Goal: Information Seeking & Learning: Check status

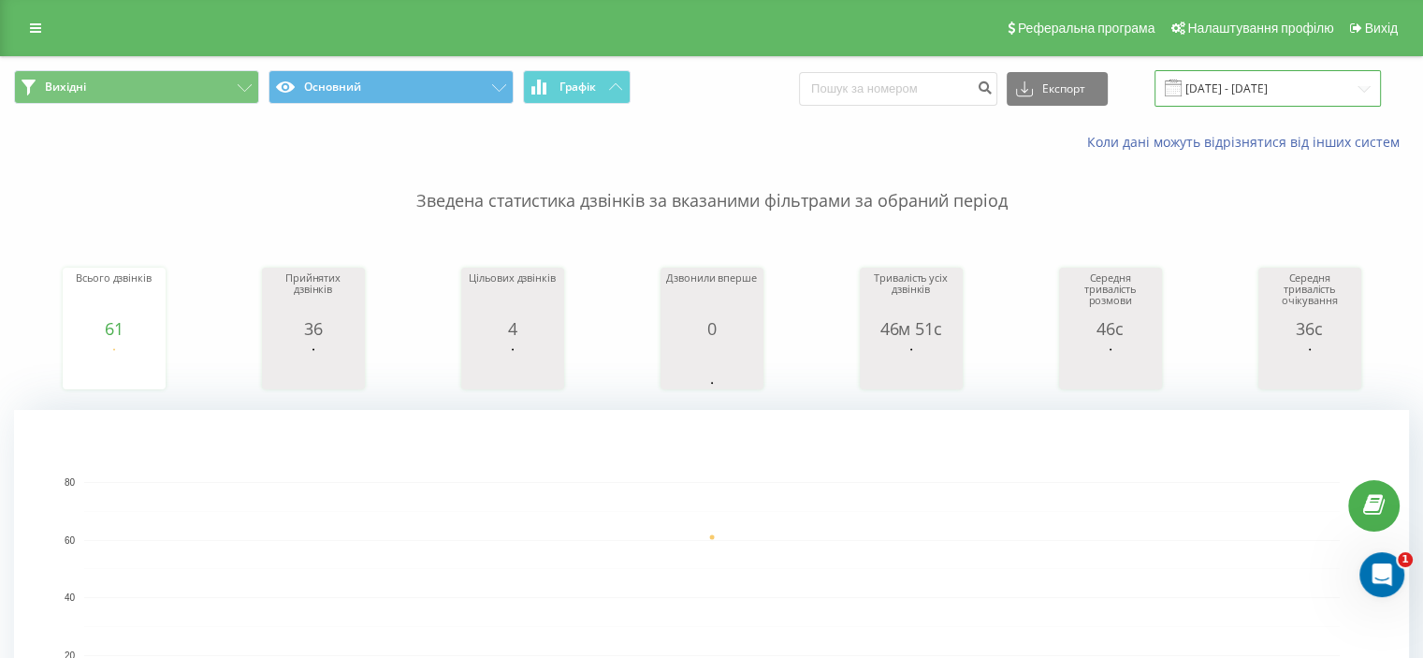
click at [1235, 81] on input "05.08.2025 - 05.08.2025" at bounding box center [1267, 88] width 226 height 36
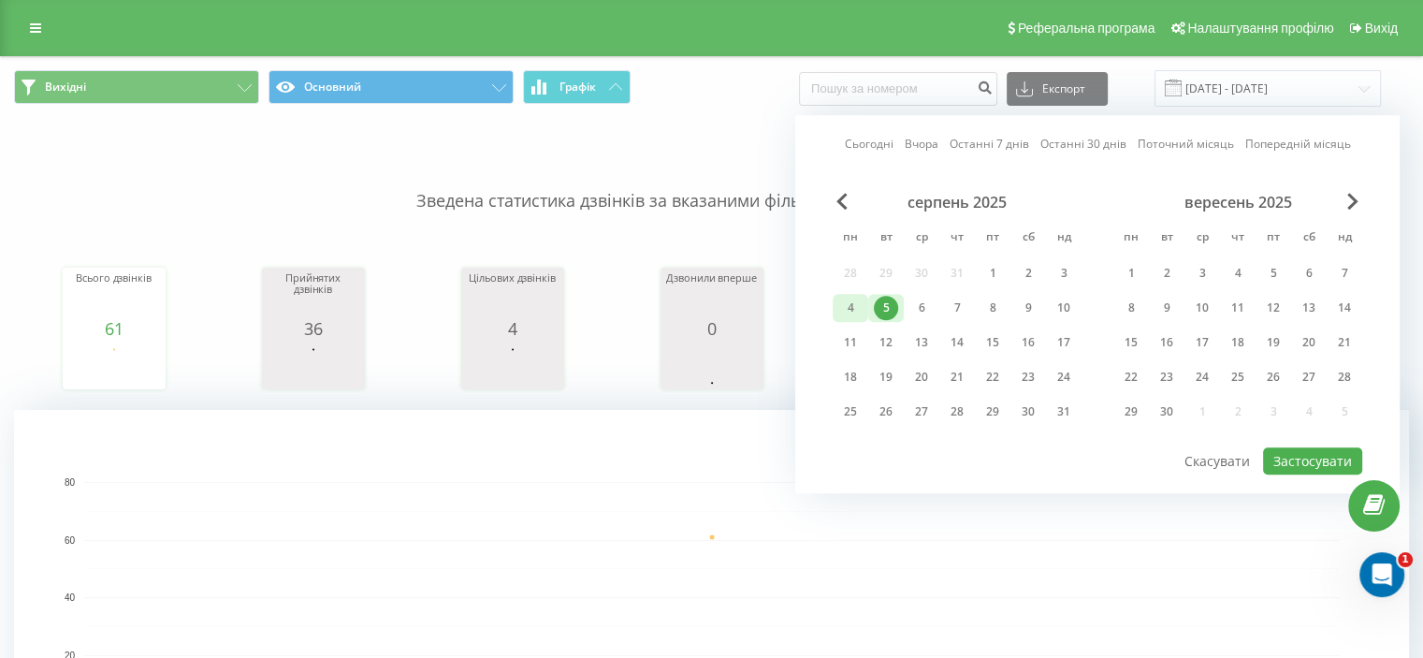
click at [843, 304] on div "4" at bounding box center [850, 308] width 24 height 24
click at [846, 307] on div "4" at bounding box center [850, 308] width 24 height 24
click at [1313, 452] on button "Застосувати" at bounding box center [1312, 460] width 99 height 27
type input "04.08.2025 - 04.08.2025"
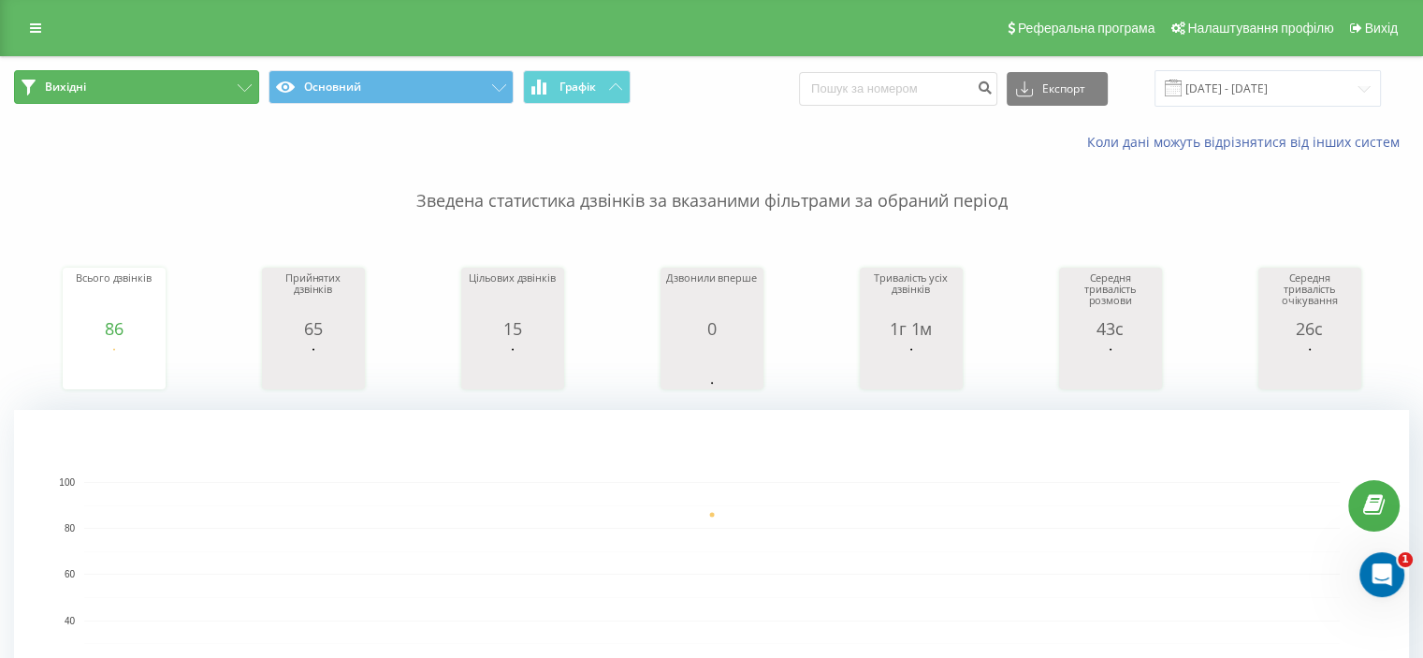
click at [254, 82] on button "Вихідні" at bounding box center [136, 87] width 245 height 34
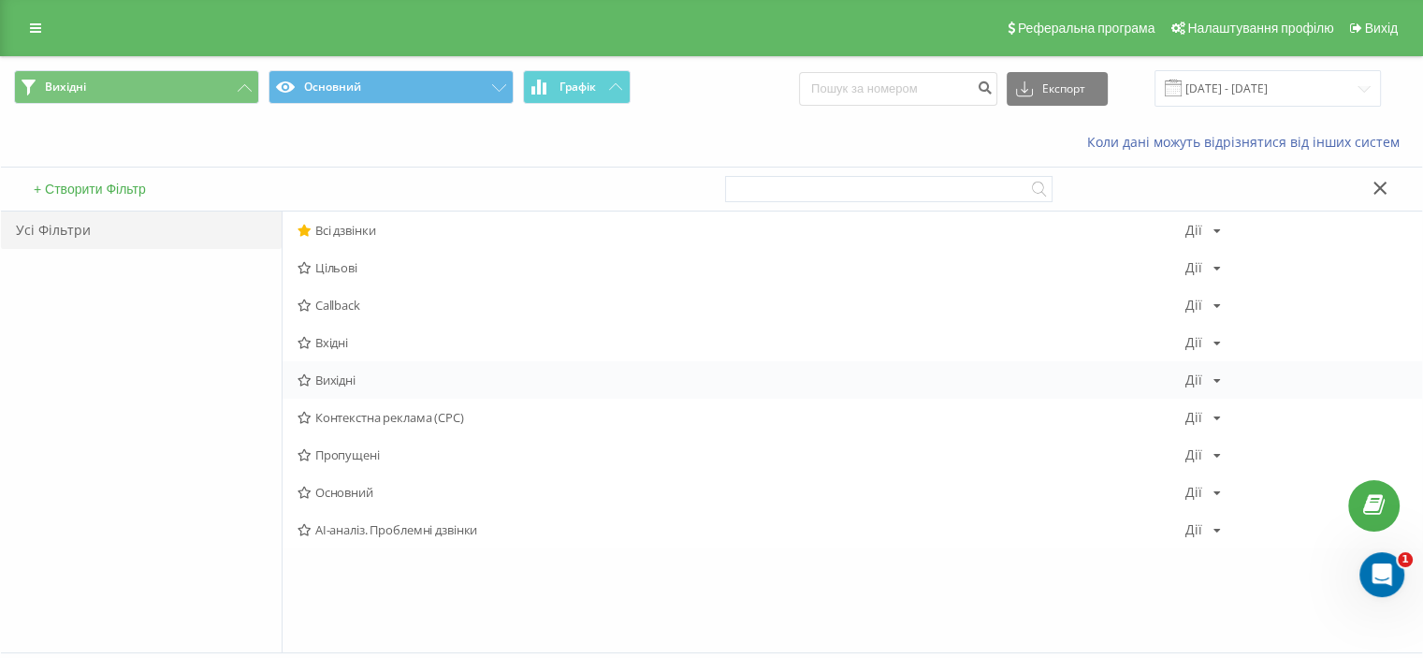
click at [327, 384] on span "Вихідні" at bounding box center [741, 379] width 888 height 13
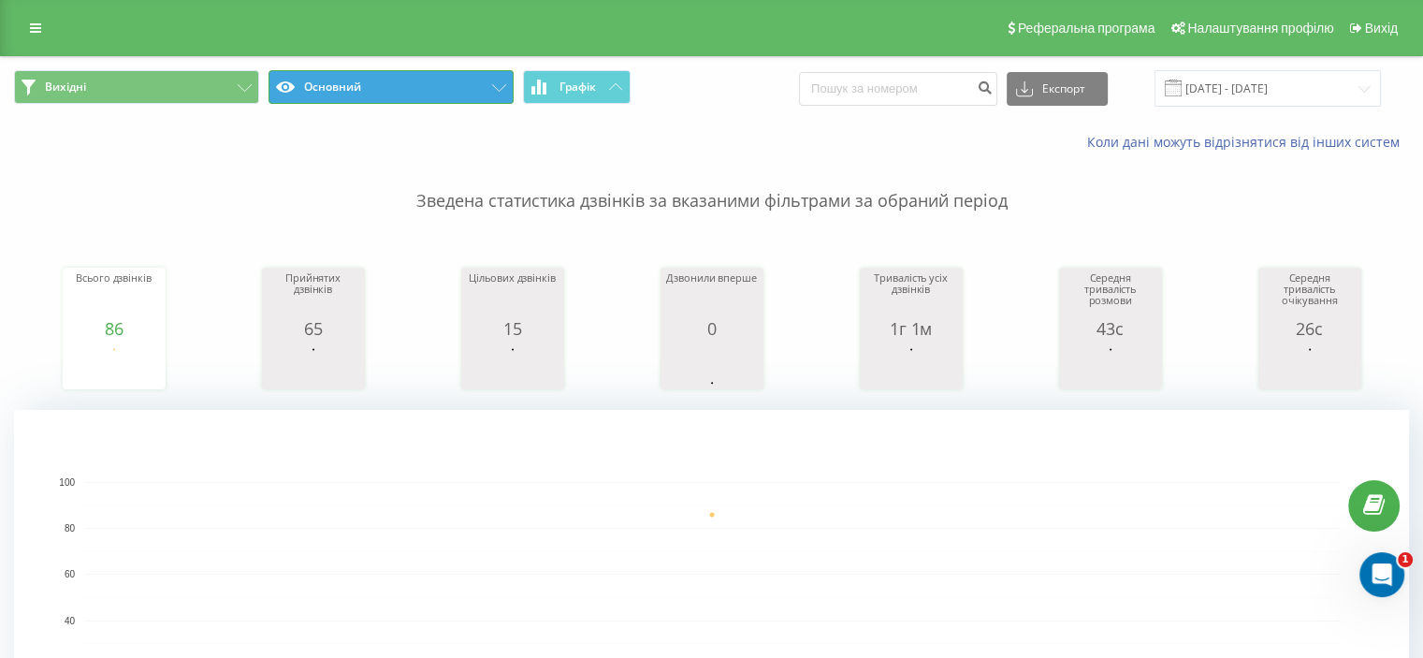
click at [471, 88] on button "Основний" at bounding box center [390, 87] width 245 height 34
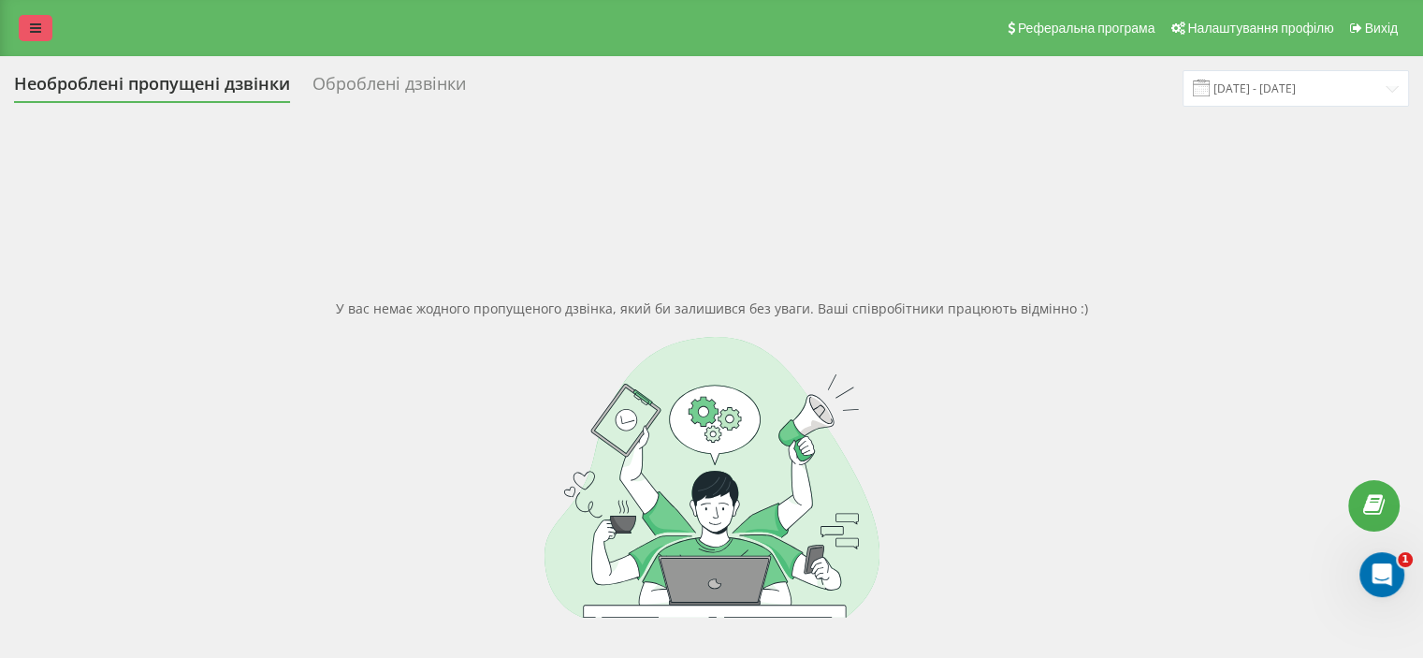
click at [41, 27] on link at bounding box center [36, 28] width 34 height 26
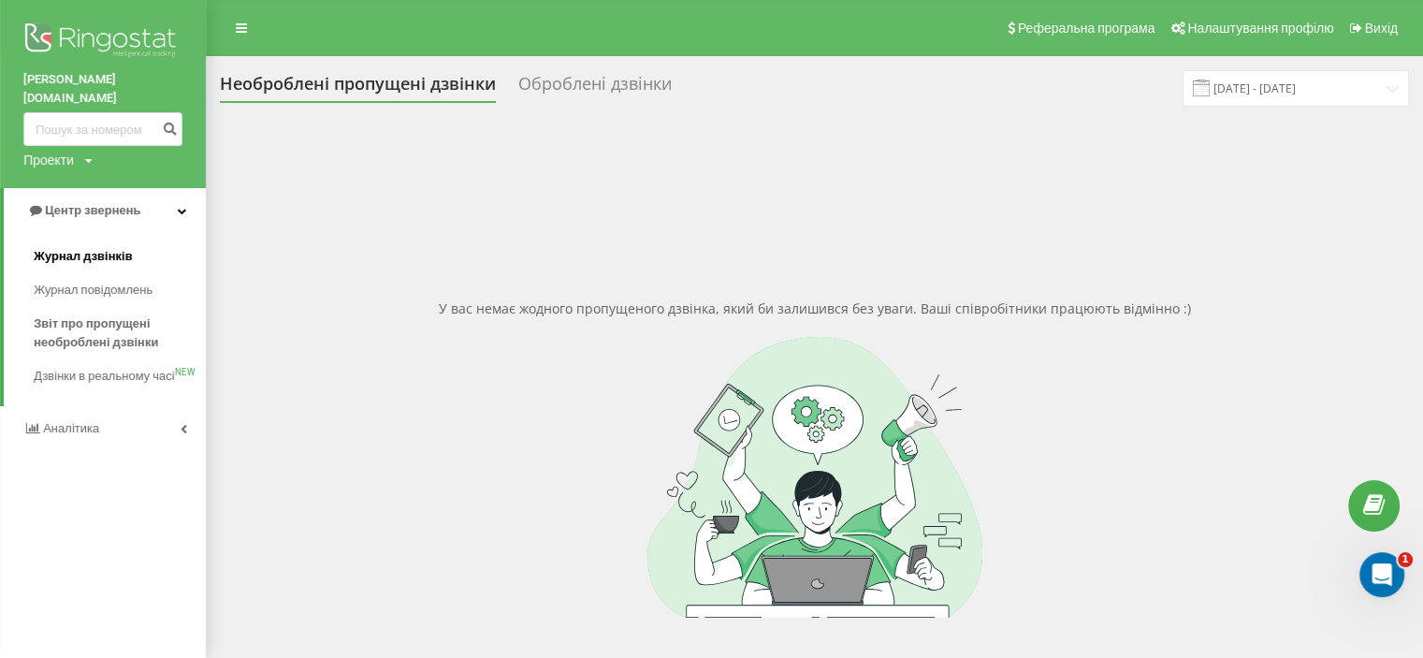
click at [105, 247] on span "Журнал дзвінків" at bounding box center [83, 256] width 99 height 19
click at [119, 247] on span "Журнал дзвінків" at bounding box center [83, 256] width 99 height 19
click at [131, 239] on link "Журнал дзвінків" at bounding box center [120, 256] width 172 height 34
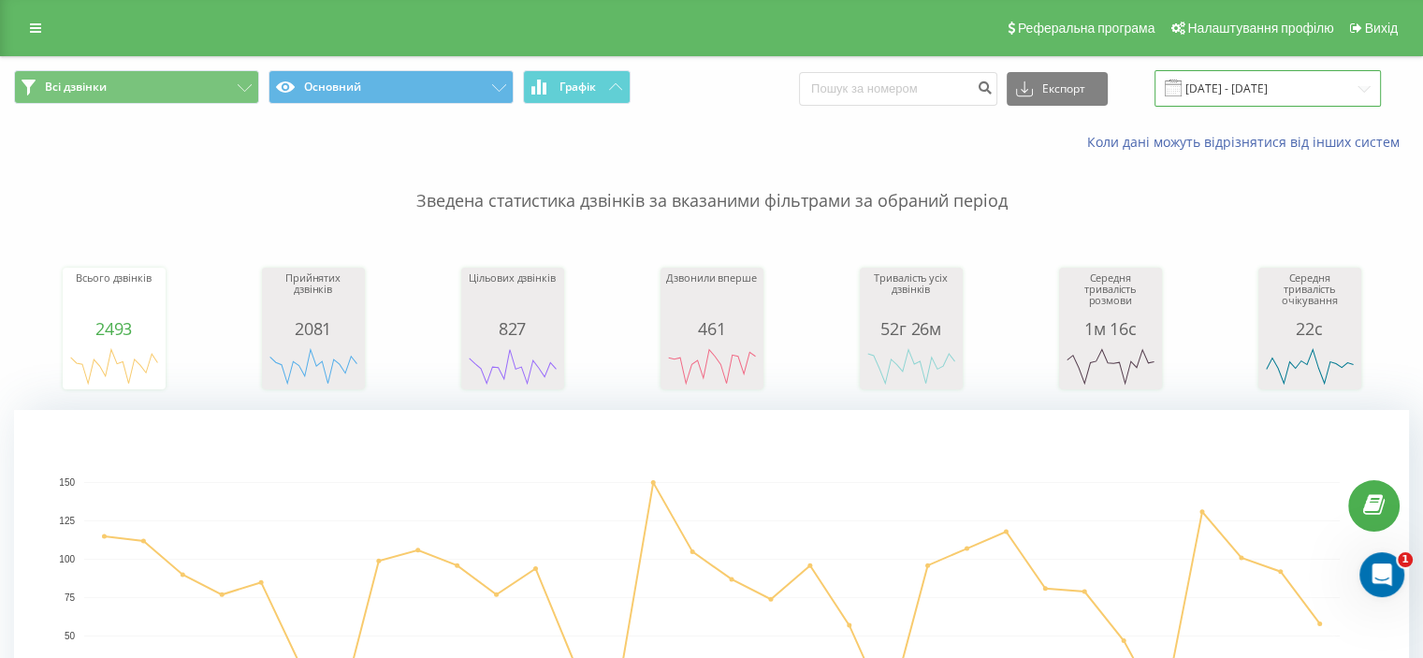
click at [1242, 86] on input "21.07.2025 - 21.08.2025" at bounding box center [1267, 88] width 226 height 36
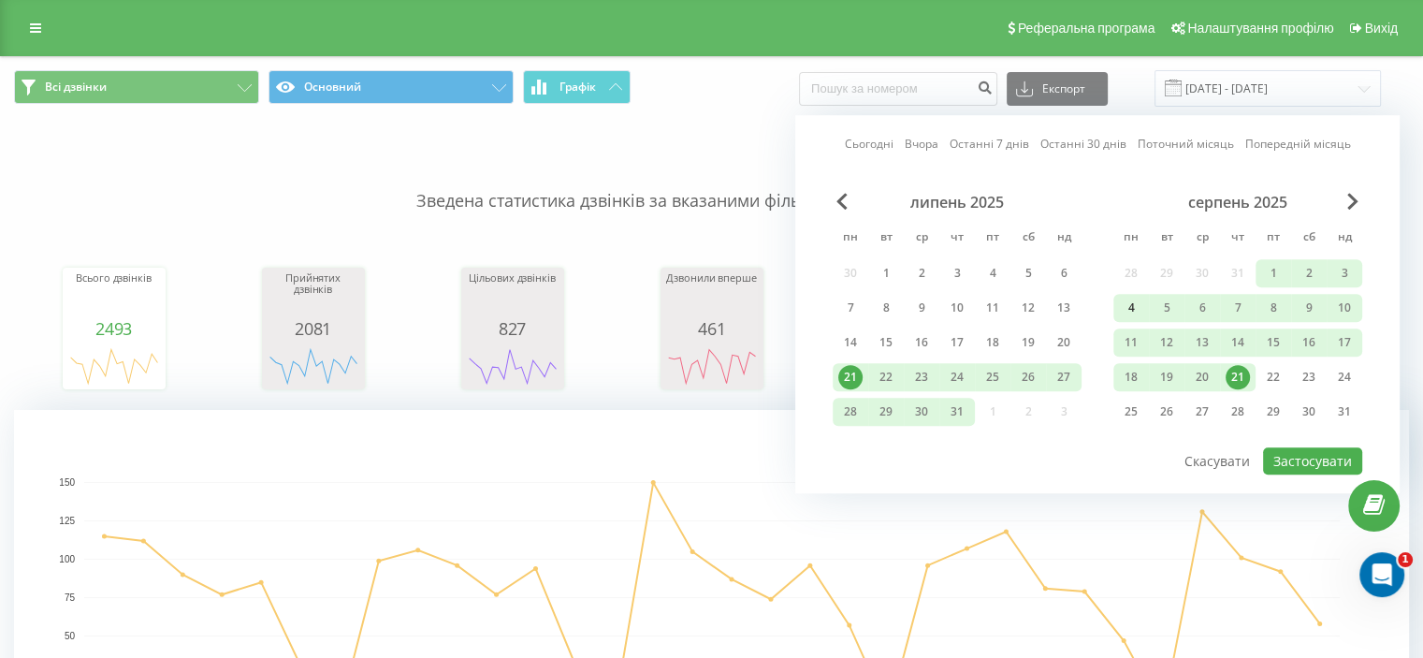
click at [1136, 302] on div "4" at bounding box center [1131, 308] width 24 height 24
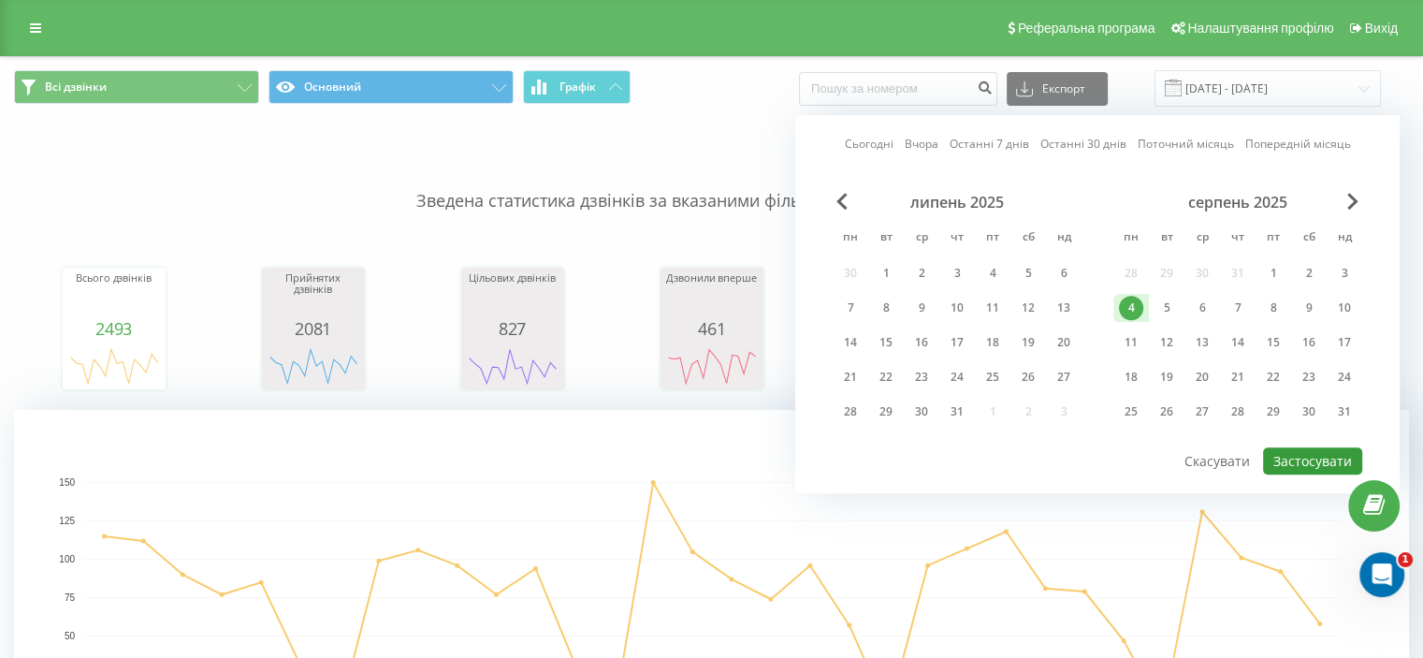
click at [1286, 455] on button "Застосувати" at bounding box center [1312, 460] width 99 height 27
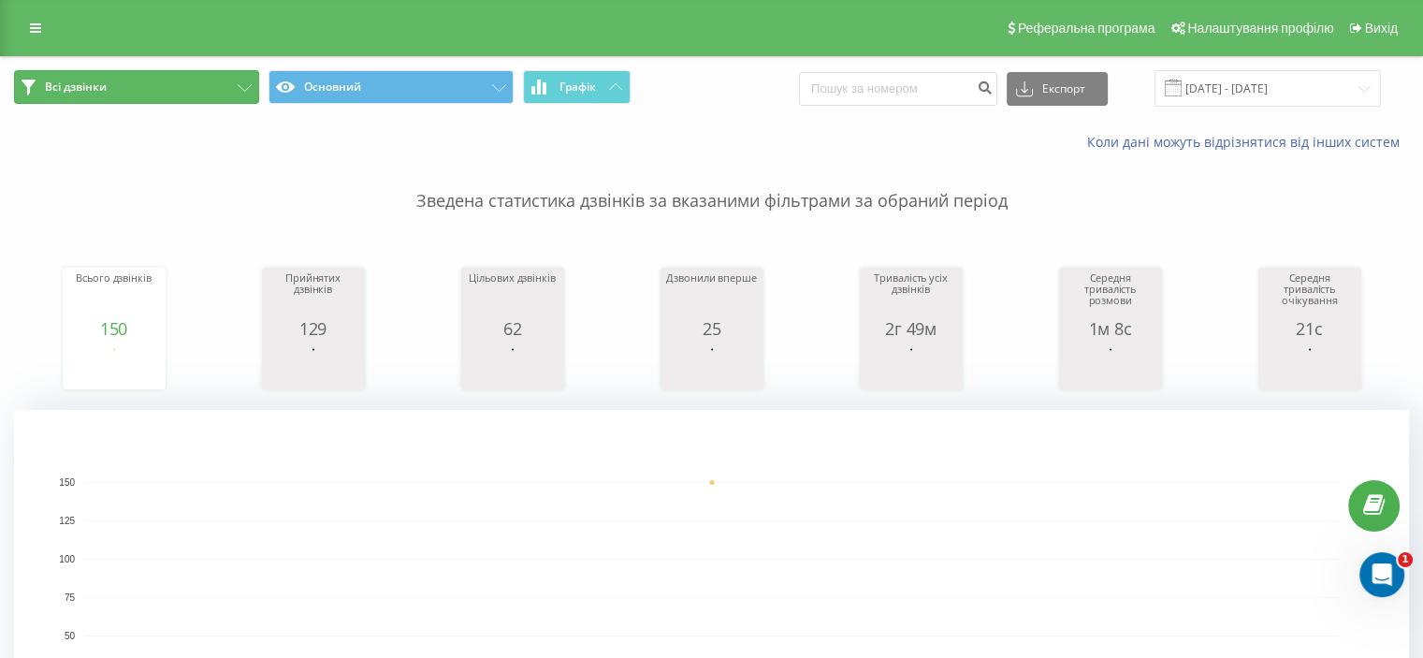
click at [238, 86] on icon at bounding box center [245, 87] width 14 height 7
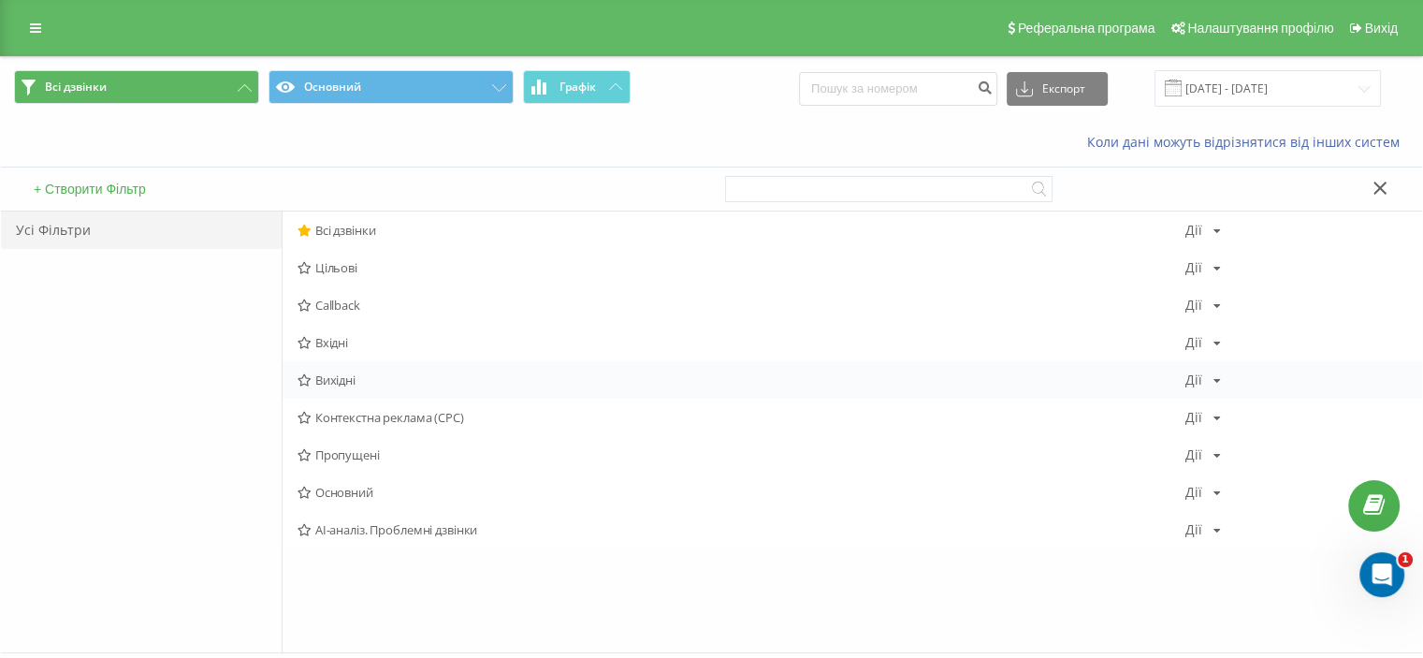
click at [337, 378] on span "Вихідні" at bounding box center [741, 379] width 888 height 13
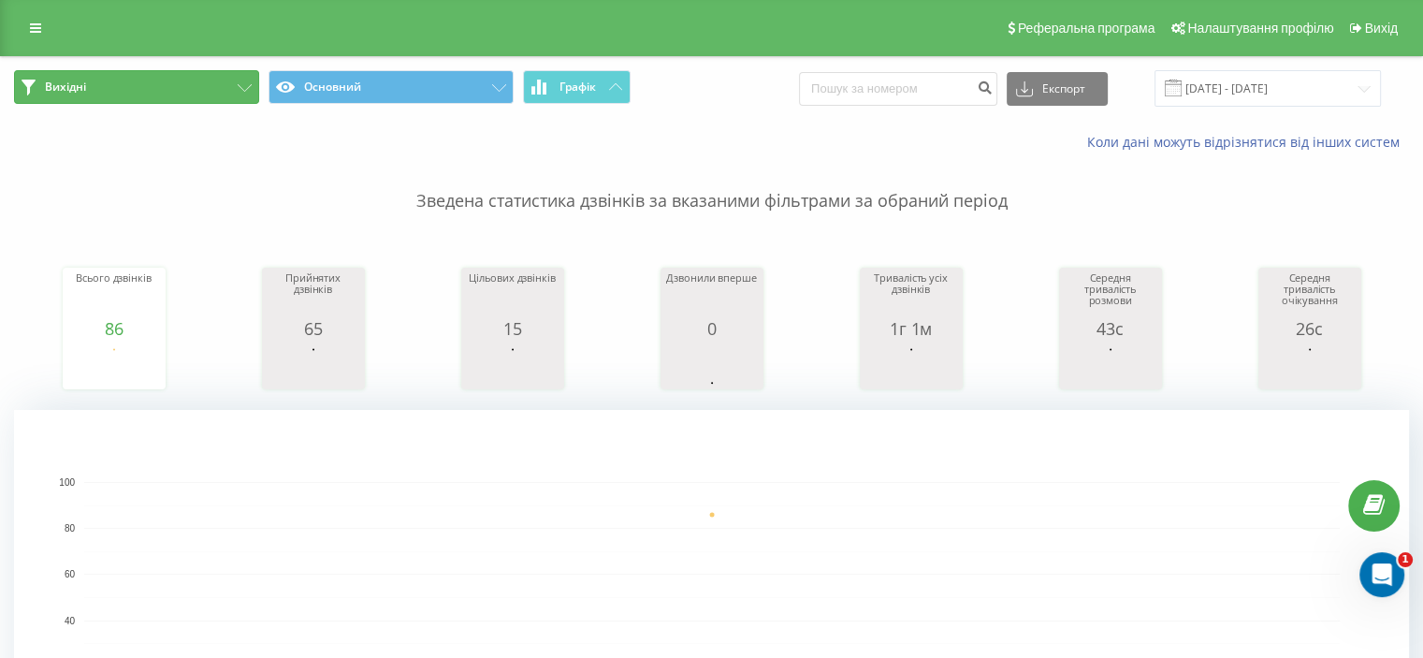
click at [232, 82] on button "Вихідні" at bounding box center [136, 87] width 245 height 34
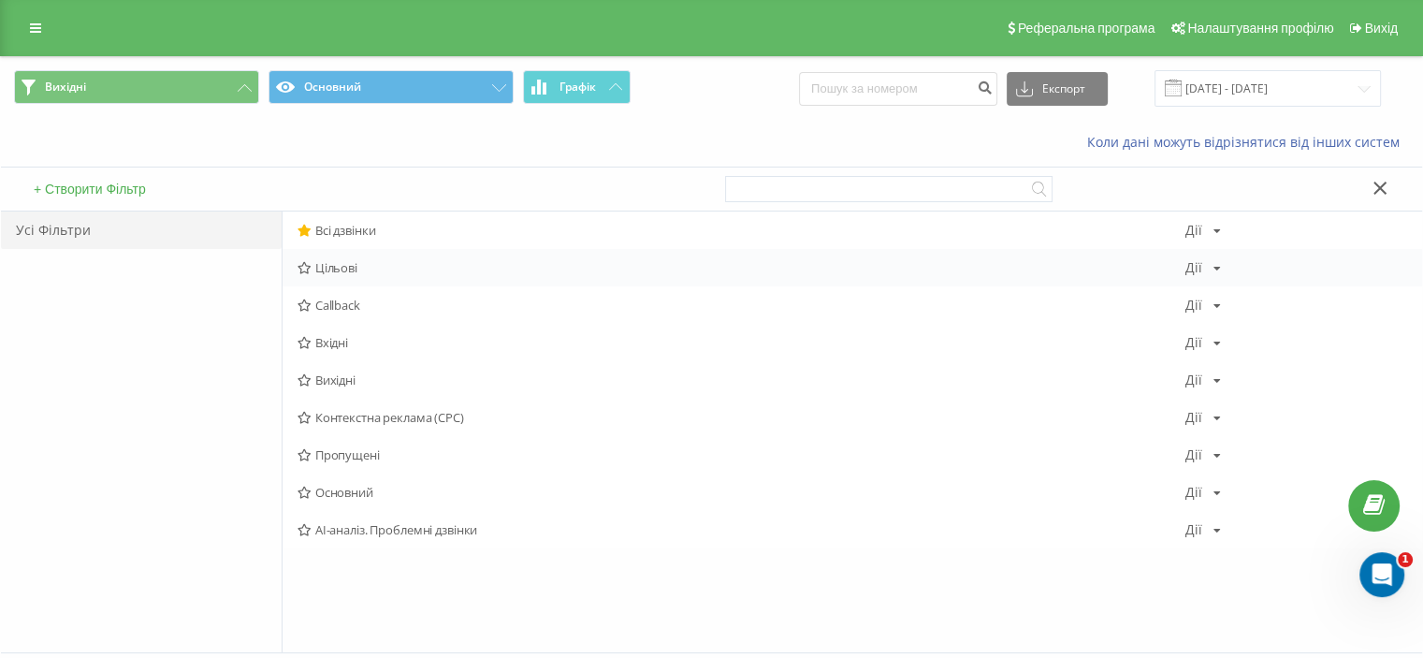
click at [344, 265] on span "Цільові" at bounding box center [741, 267] width 888 height 13
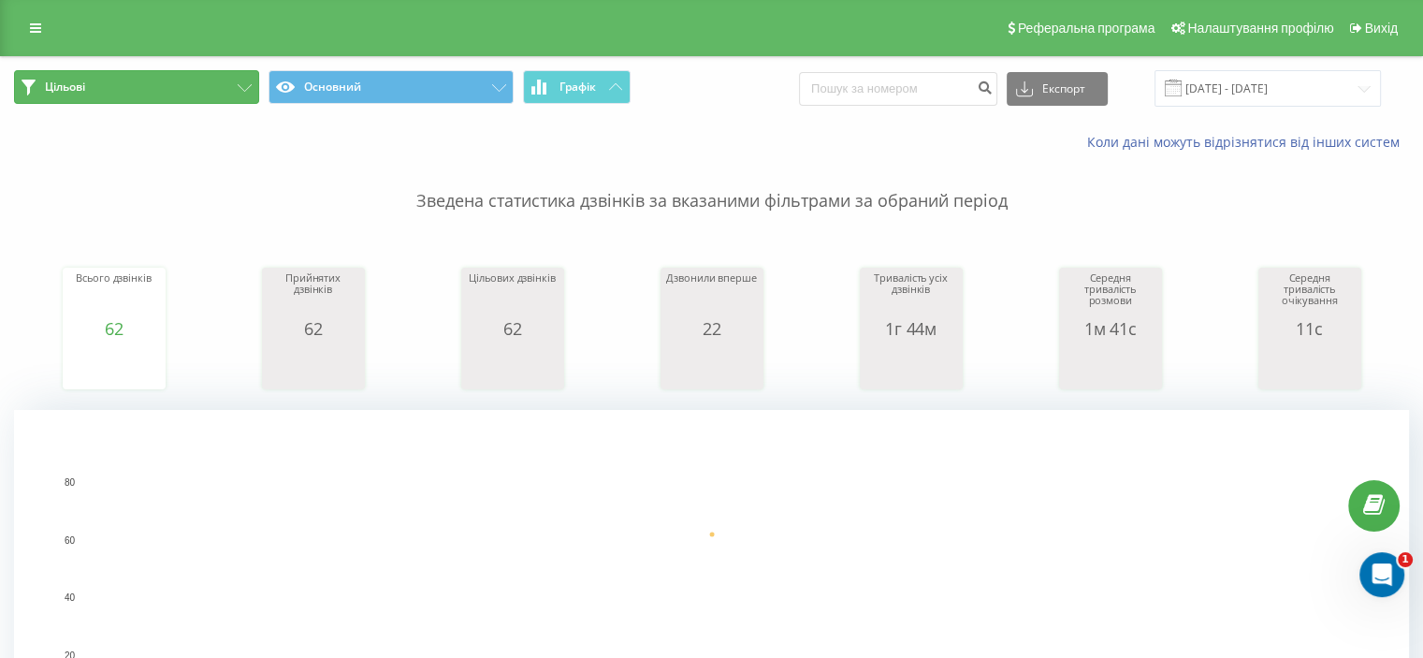
click at [250, 81] on button "Цільові" at bounding box center [136, 87] width 245 height 34
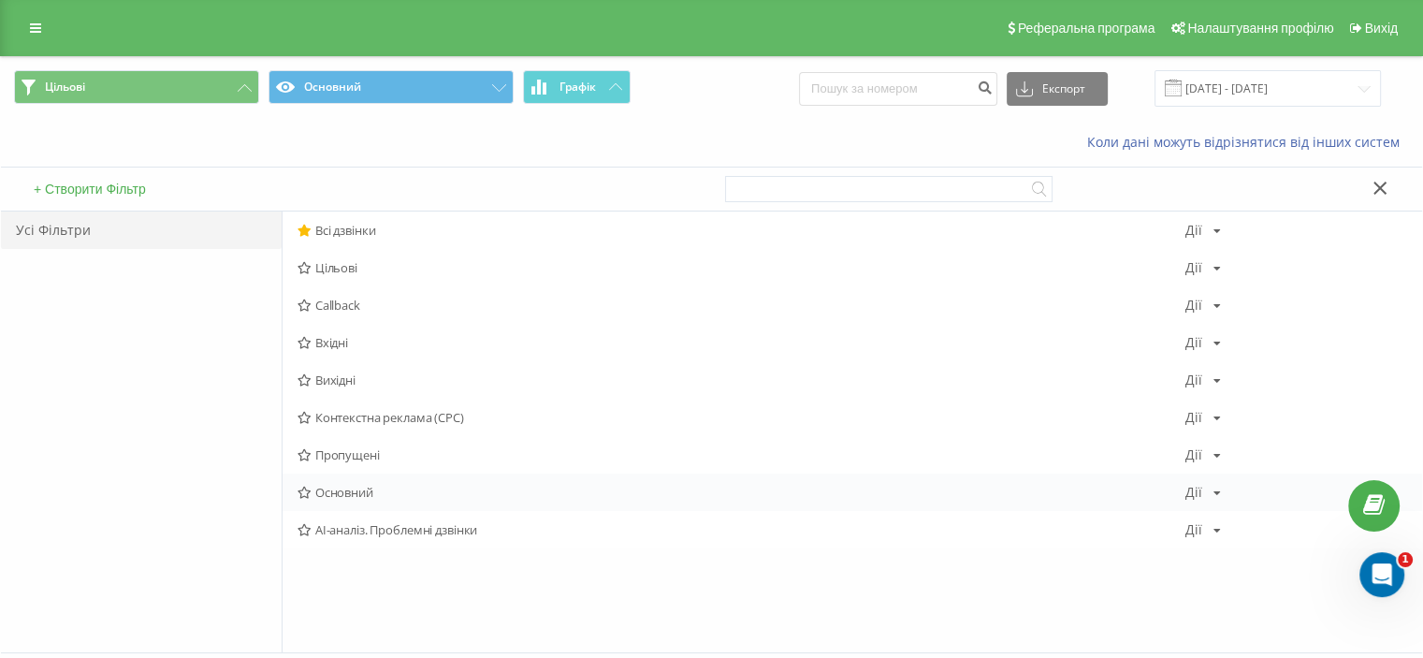
click at [347, 489] on span "Основний" at bounding box center [741, 491] width 888 height 13
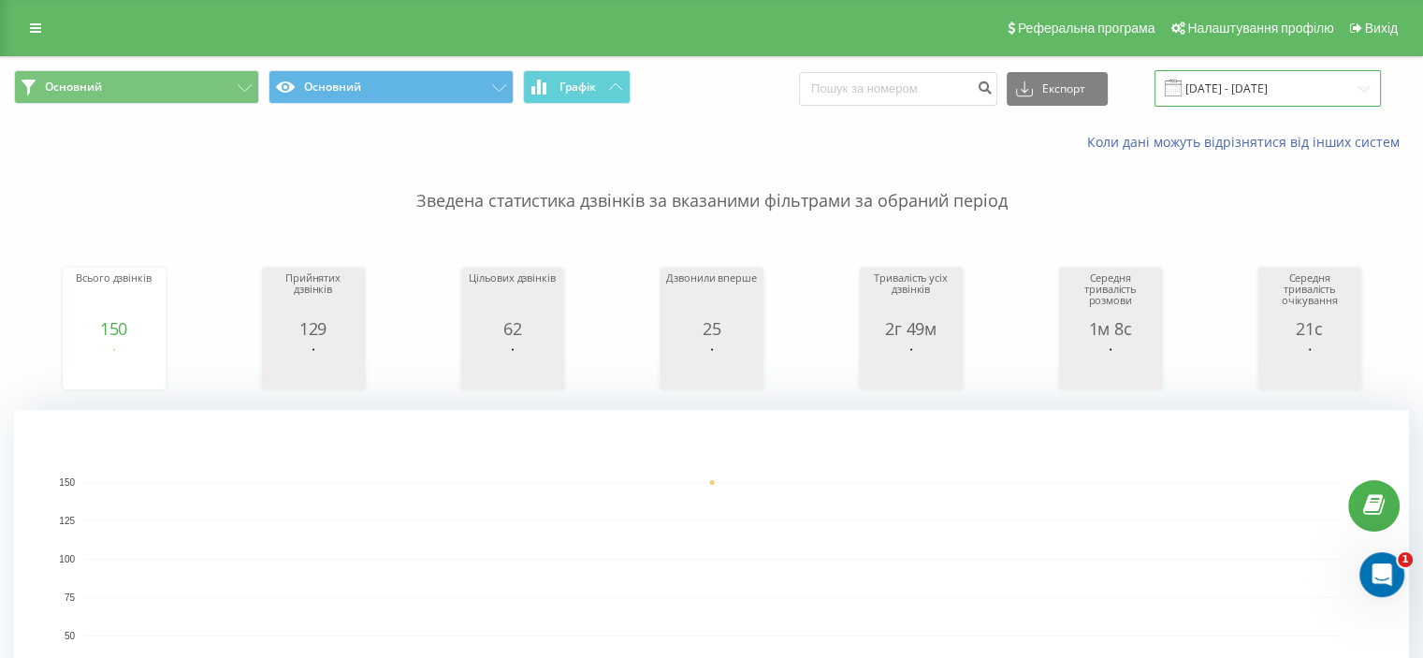
click at [1295, 87] on input "04.08.2025 - 04.08.2025" at bounding box center [1267, 88] width 226 height 36
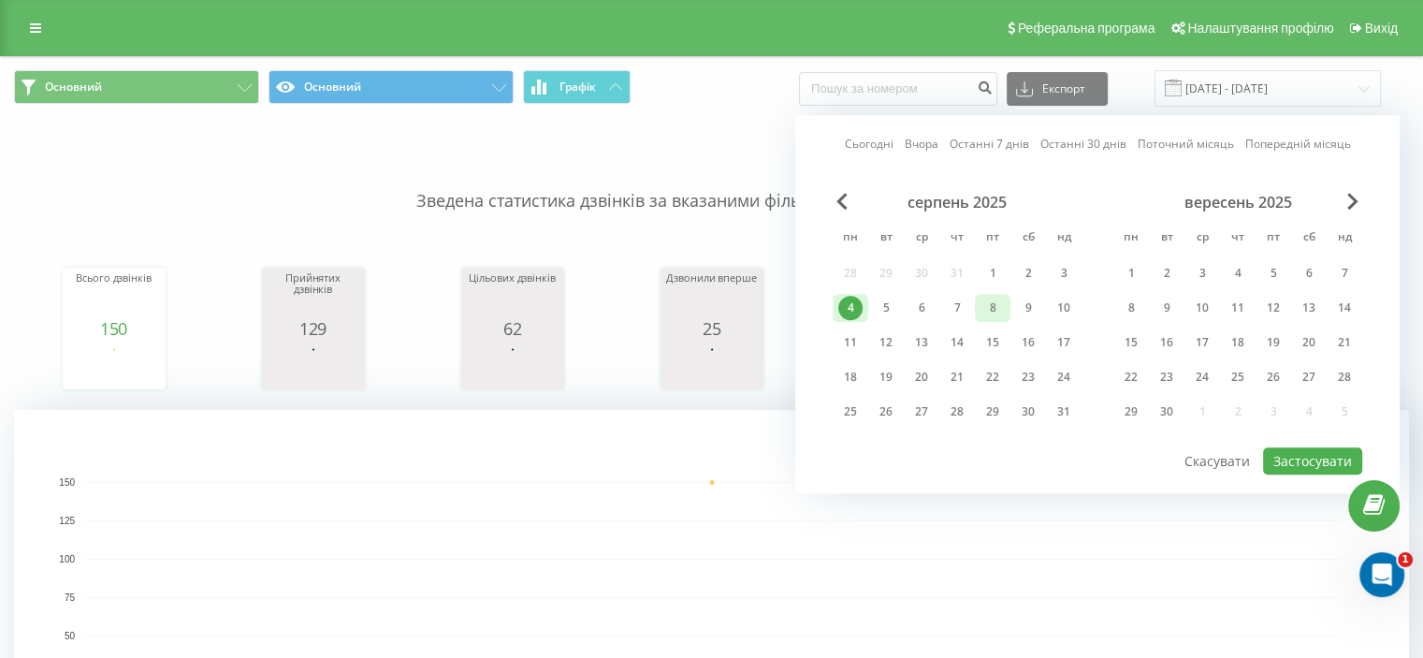
click at [991, 310] on div "8" at bounding box center [992, 308] width 24 height 24
click at [1279, 456] on button "Застосувати" at bounding box center [1312, 460] width 99 height 27
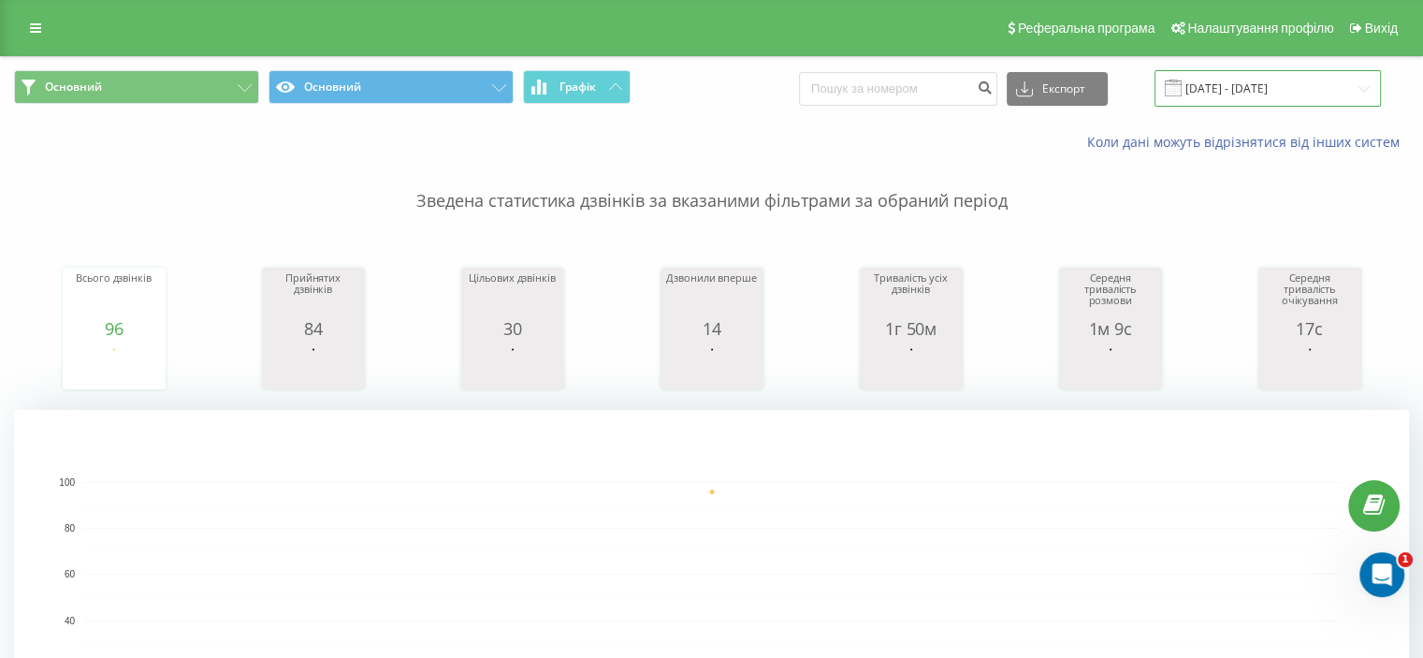
click at [1304, 84] on input "08.08.2025 - 08.08.2025" at bounding box center [1267, 88] width 226 height 36
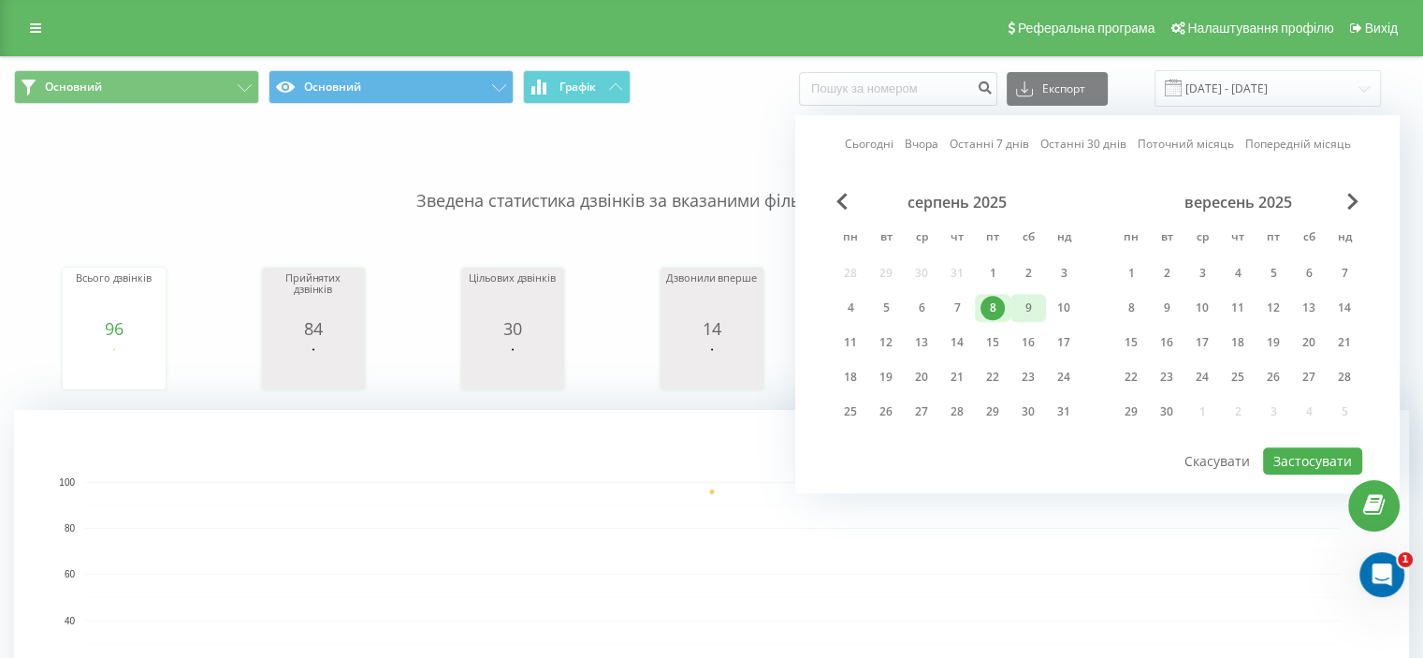
click at [1021, 304] on div "9" at bounding box center [1028, 308] width 24 height 24
click at [1298, 456] on button "Застосувати" at bounding box center [1312, 460] width 99 height 27
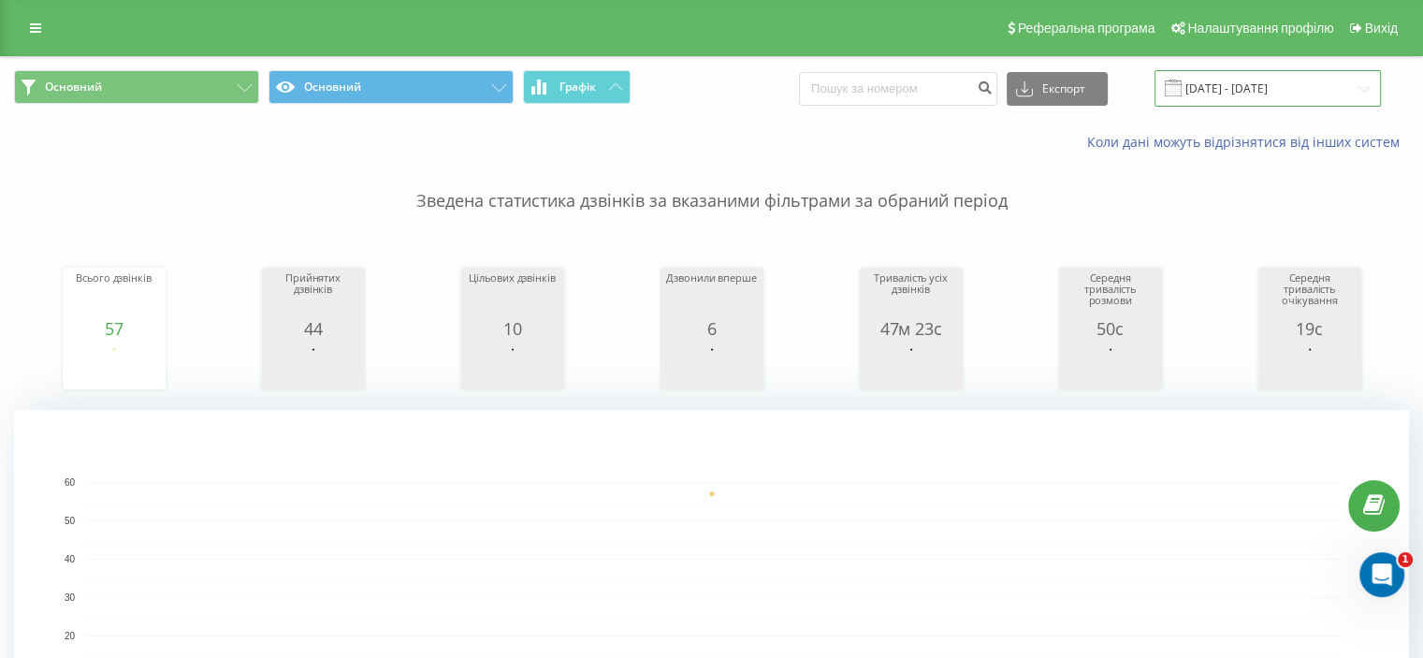
click at [1220, 90] on input "09.08.2025 - 09.08.2025" at bounding box center [1267, 88] width 226 height 36
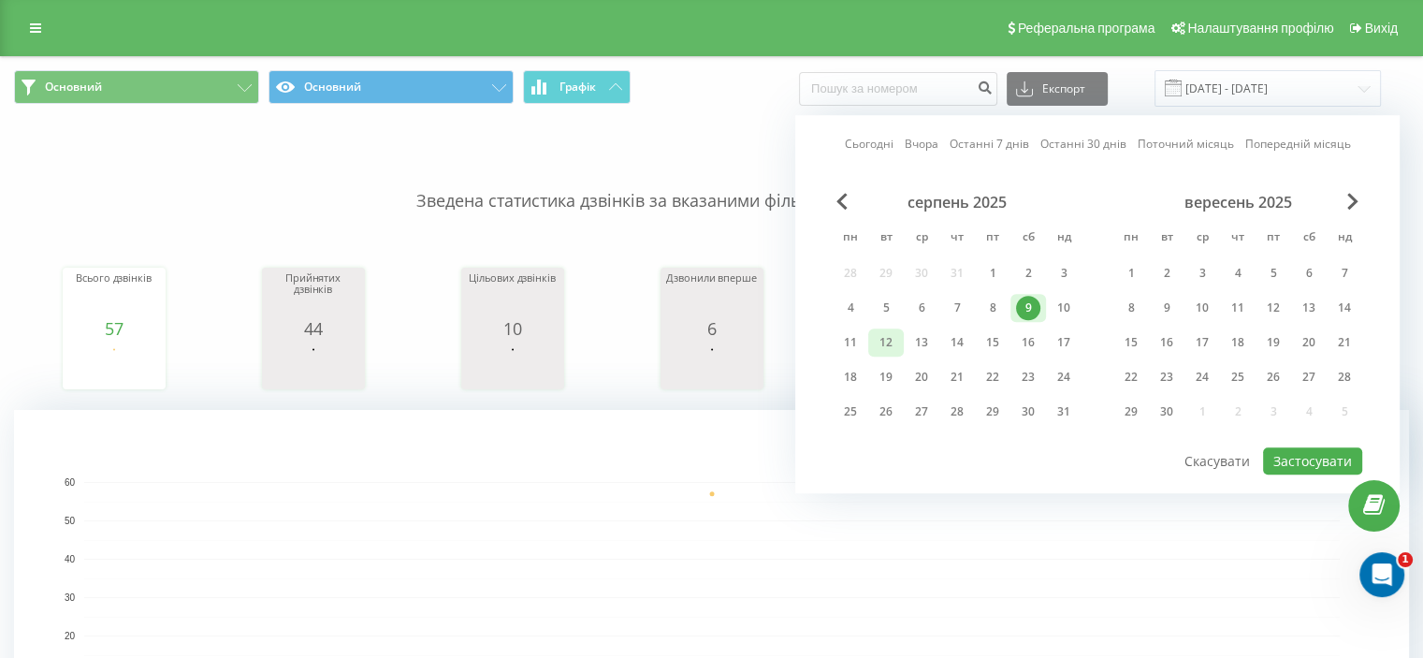
click at [890, 337] on div "12" at bounding box center [886, 342] width 24 height 24
click at [1328, 458] on button "Застосувати" at bounding box center [1312, 460] width 99 height 27
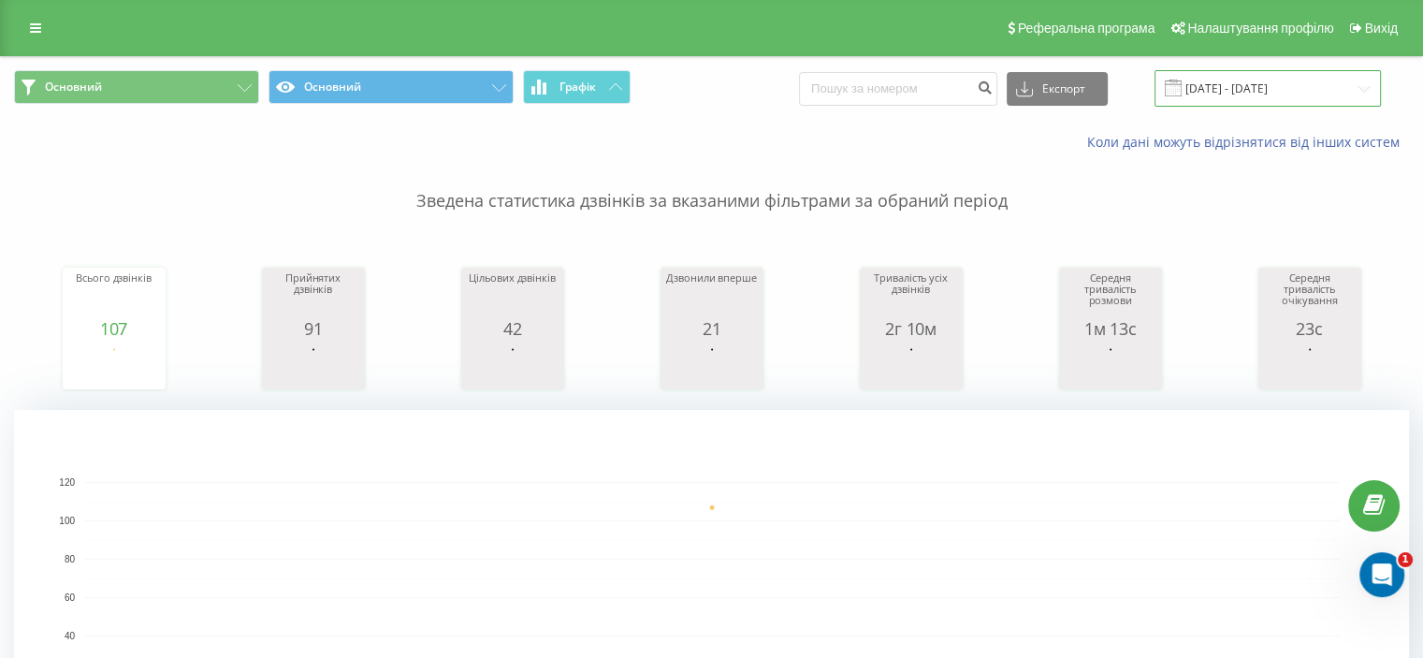
click at [1237, 96] on input "12.08.2025 - 12.08.2025" at bounding box center [1267, 88] width 226 height 36
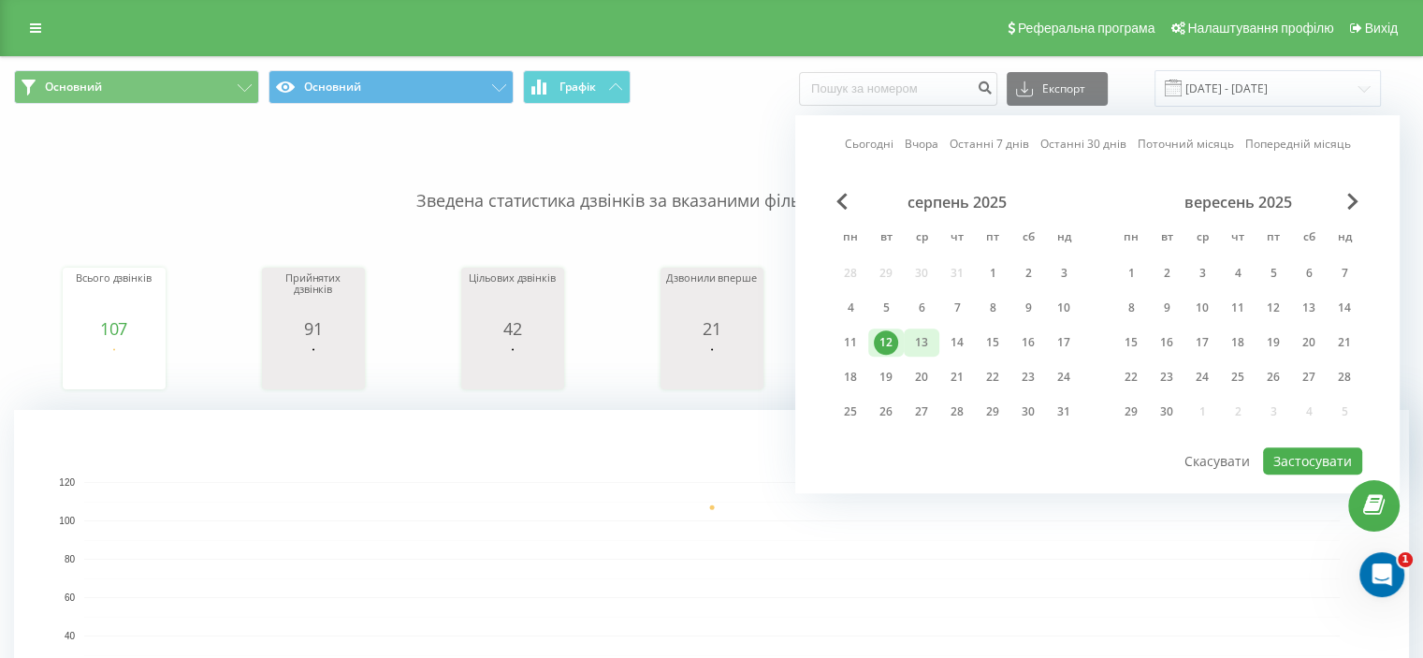
click at [932, 338] on div "13" at bounding box center [921, 342] width 24 height 24
click at [1305, 452] on button "Застосувати" at bounding box center [1312, 460] width 99 height 27
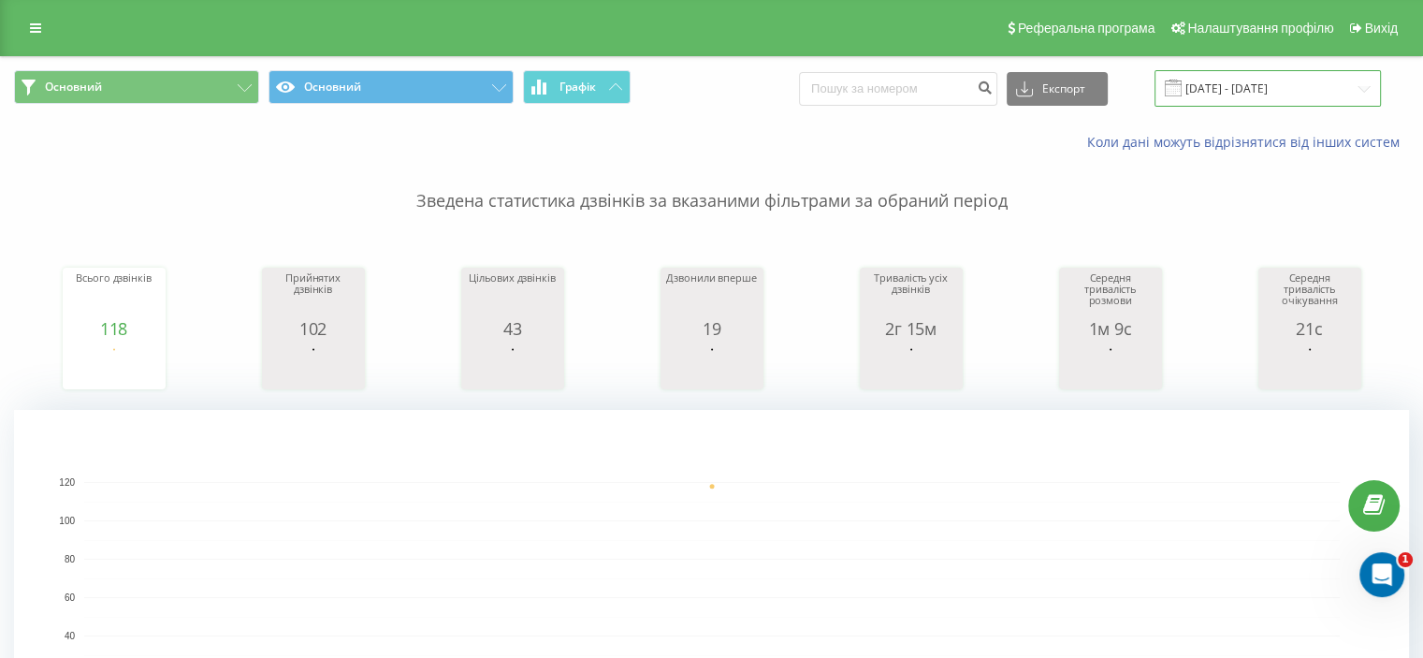
click at [1211, 85] on input "13.08.2025 - 13.08.2025" at bounding box center [1267, 88] width 226 height 36
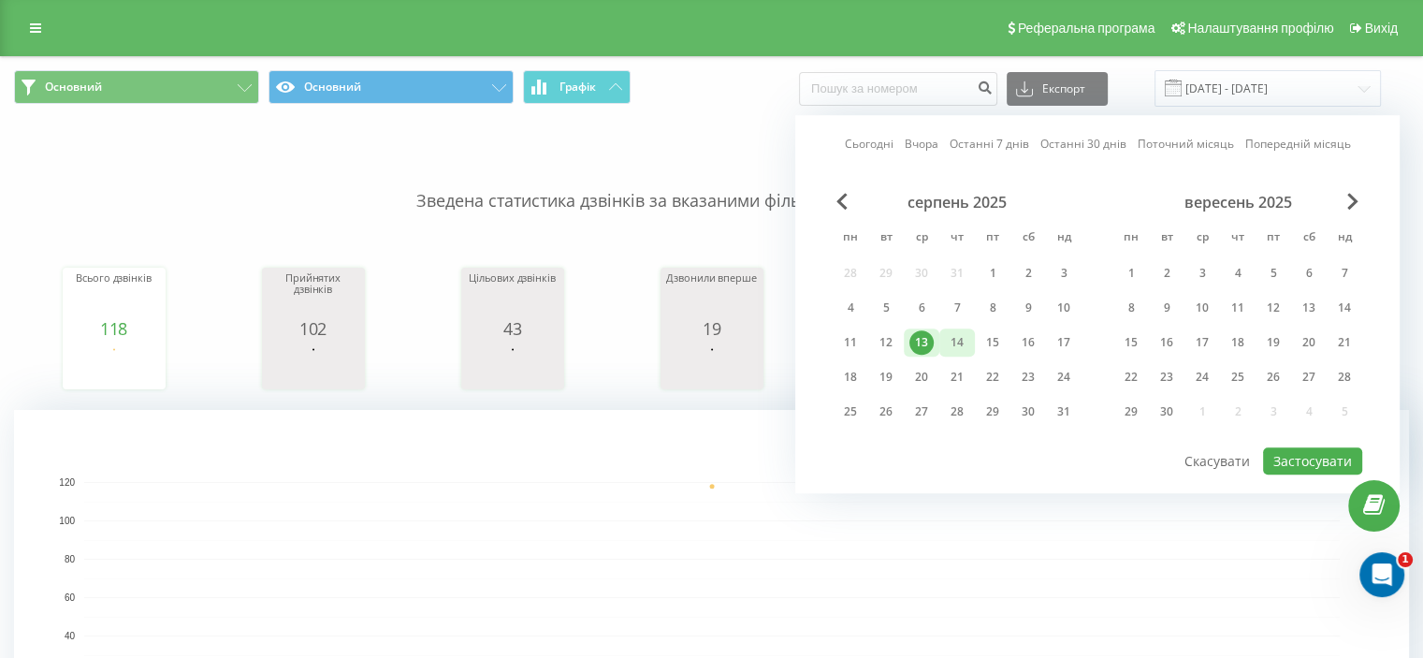
click at [962, 347] on div "14" at bounding box center [957, 342] width 24 height 24
click at [1298, 466] on button "Застосувати" at bounding box center [1312, 460] width 99 height 27
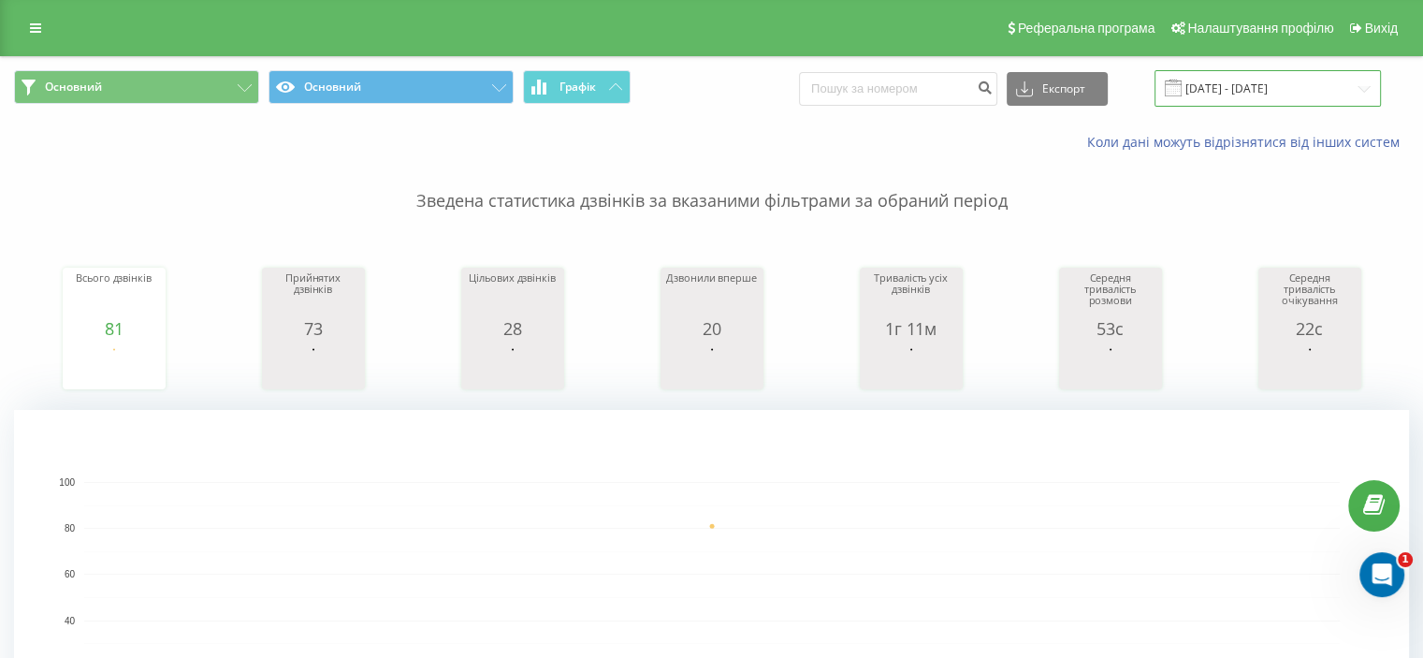
click at [1252, 86] on input "14.08.2025 - 14.08.2025" at bounding box center [1267, 88] width 226 height 36
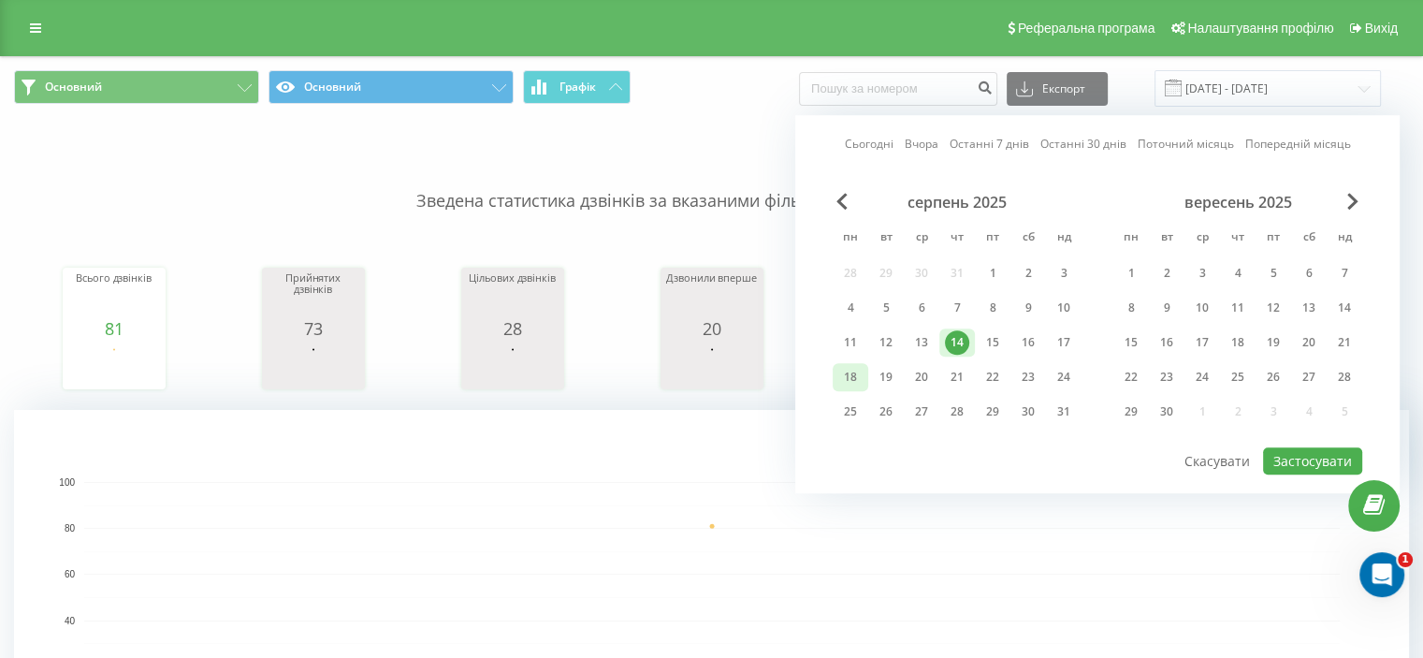
click at [853, 377] on div "18" at bounding box center [850, 377] width 24 height 24
click at [1317, 455] on button "Застосувати" at bounding box center [1312, 460] width 99 height 27
type input "18.08.2025 - 18.08.2025"
